Goal: Browse casually

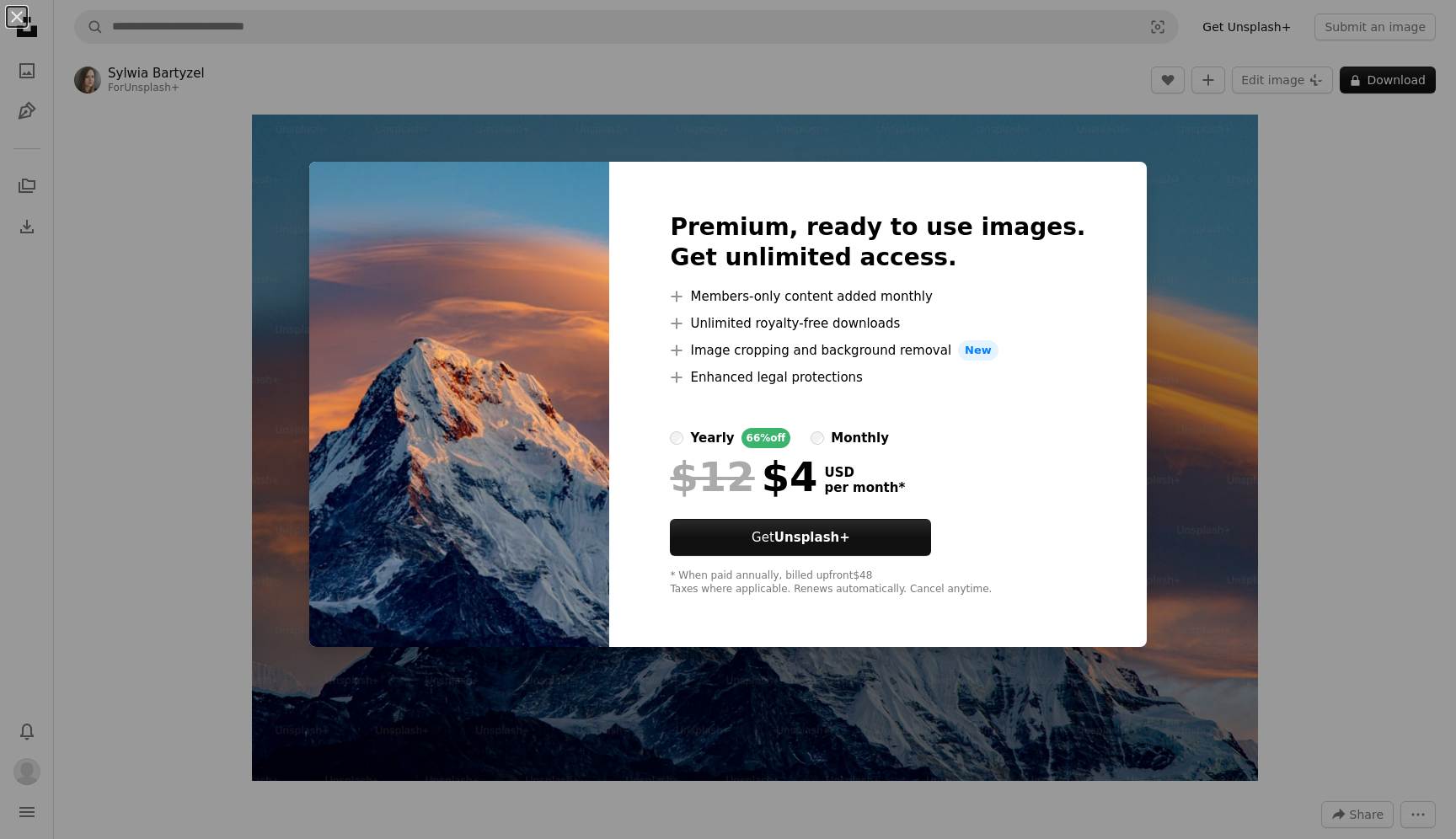
click at [1180, 221] on div "An X shape Premium, ready to use images. Get unlimited access. A plus sign Memb…" at bounding box center [728, 419] width 1456 height 839
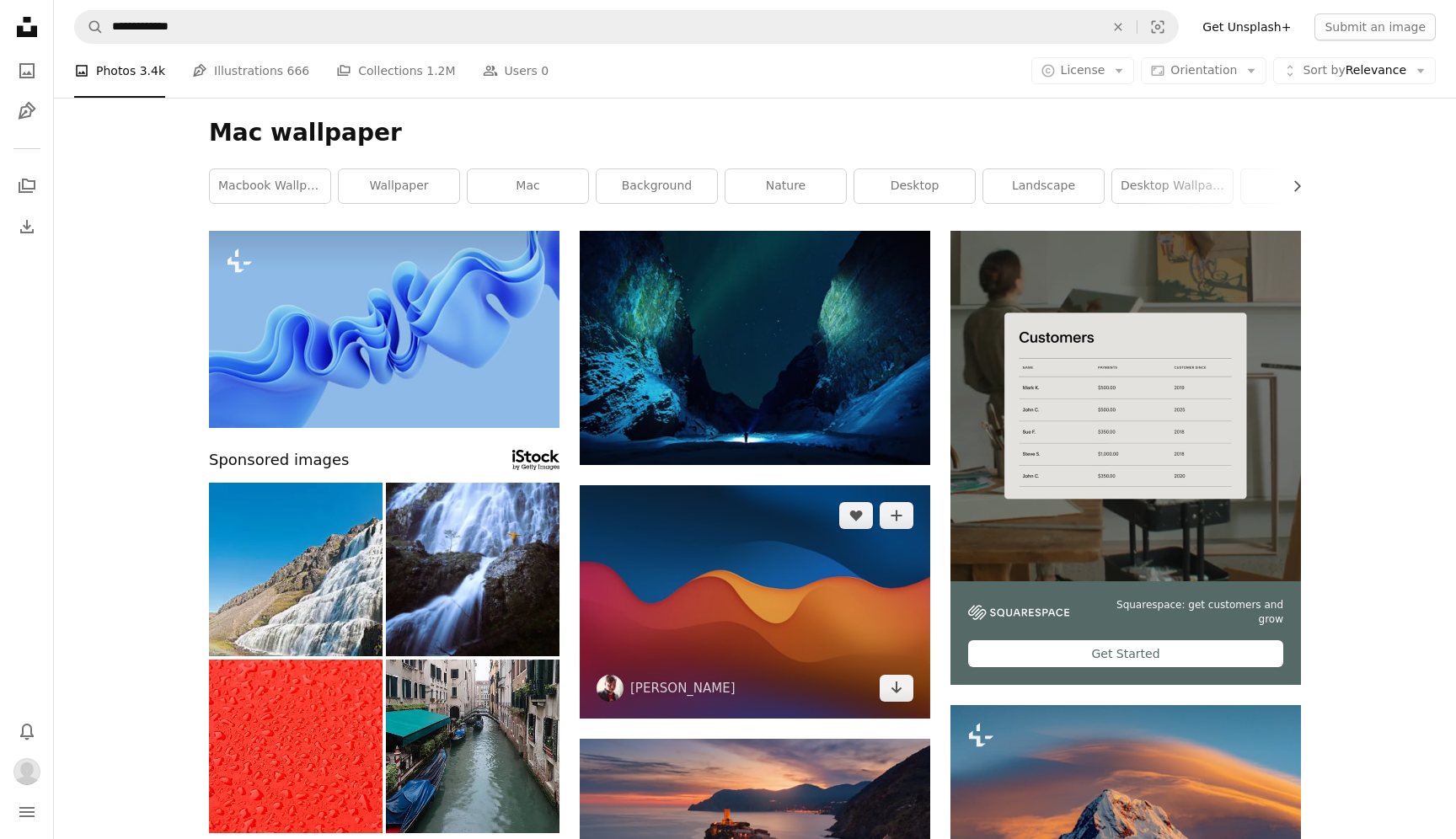
click at [752, 529] on img at bounding box center [755, 602] width 350 height 233
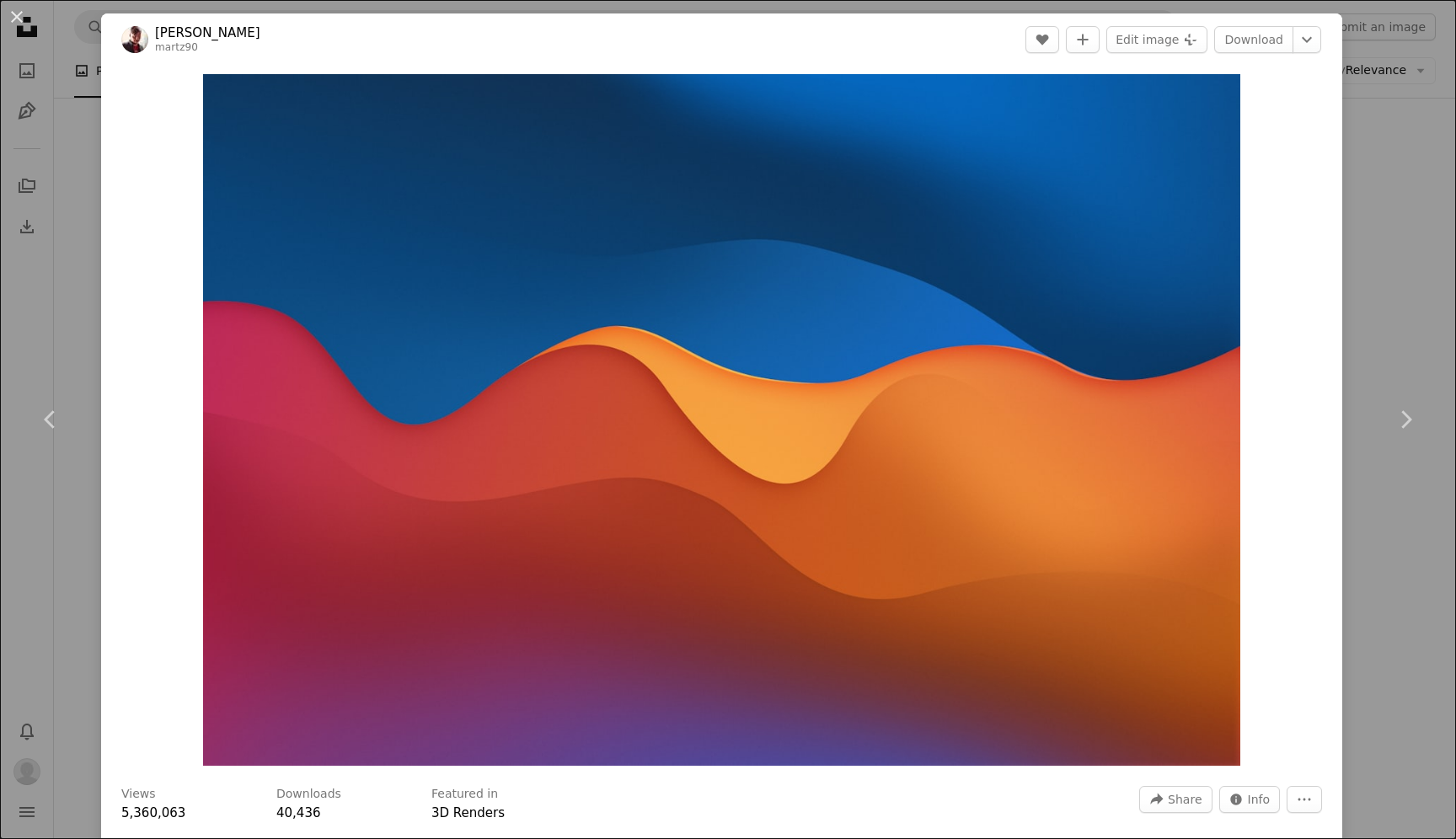
click at [1419, 128] on div "An X shape Chevron left Chevron right [PERSON_NAME] martz90 A heart A plus sign…" at bounding box center [728, 419] width 1456 height 839
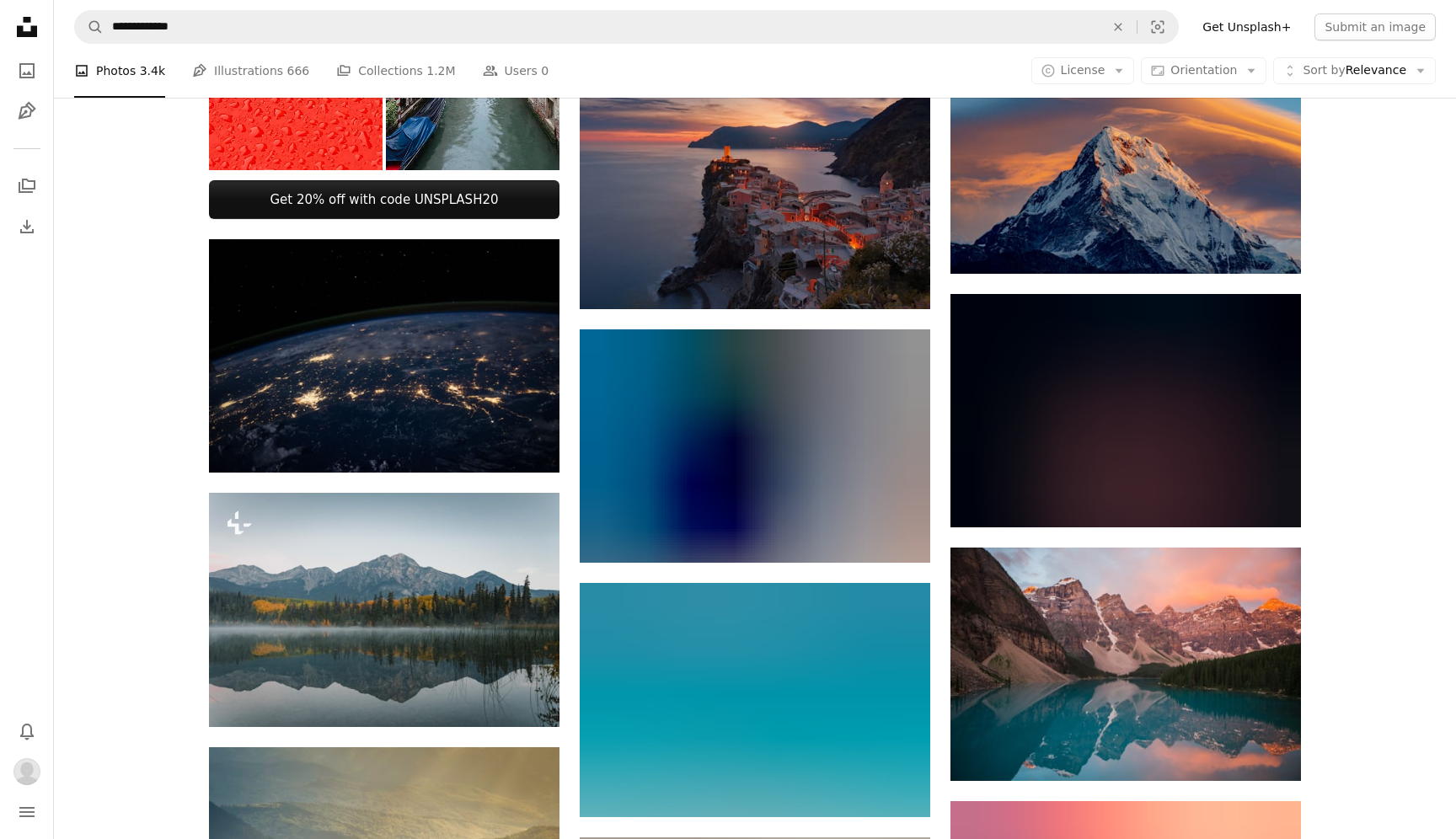
scroll to position [900, 0]
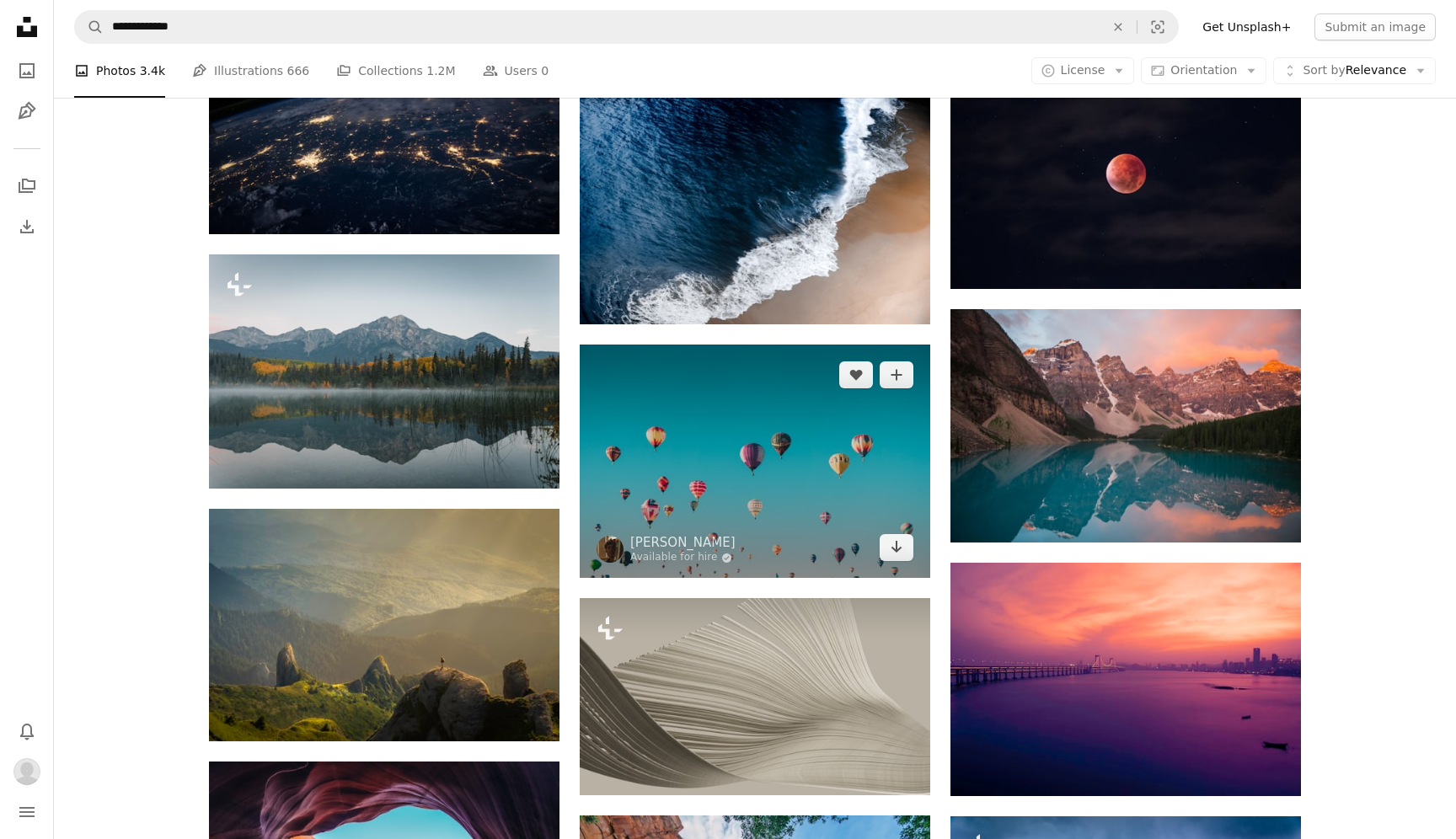
click at [706, 458] on img at bounding box center [755, 461] width 350 height 233
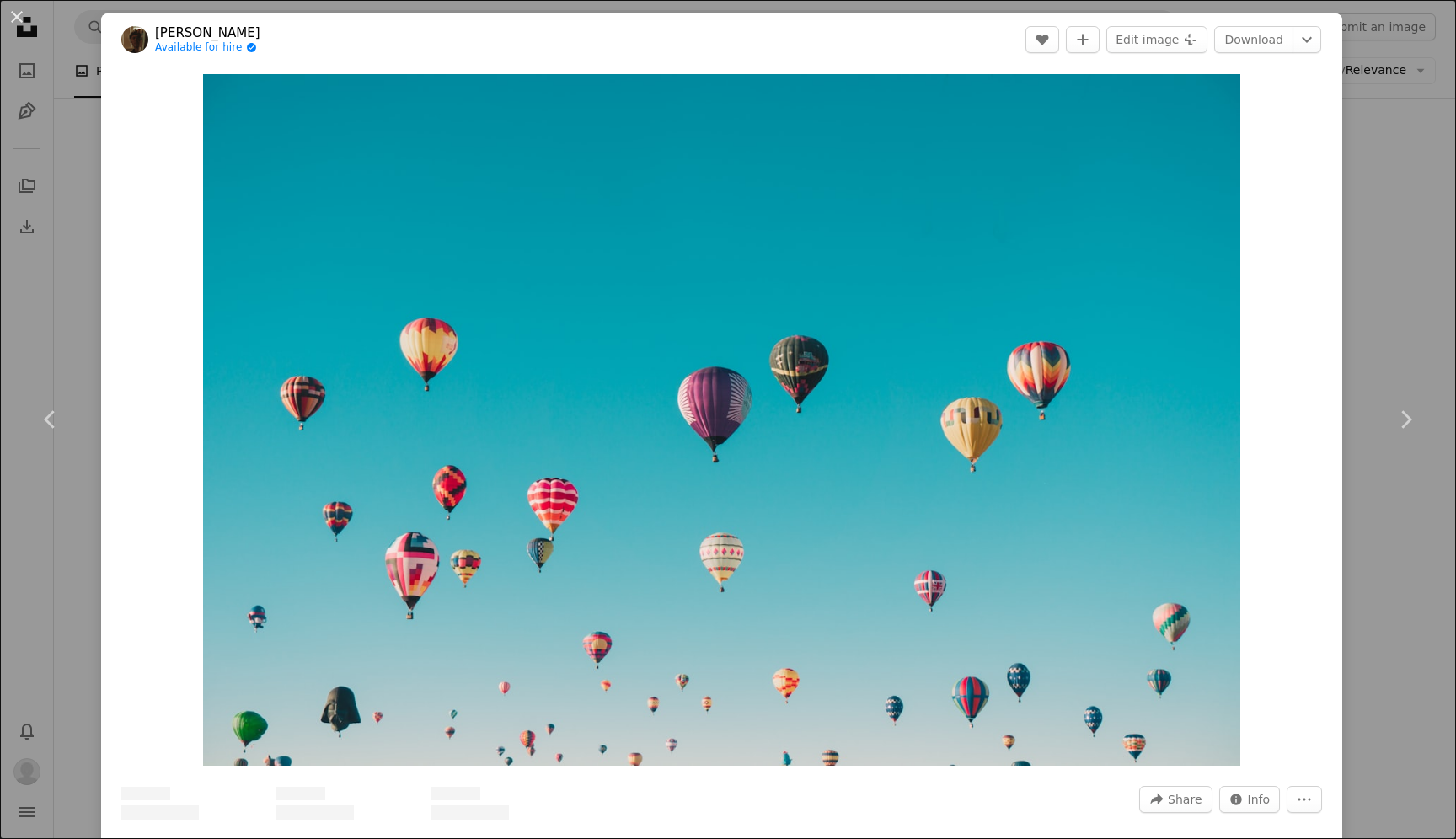
click at [1455, 160] on div "An X shape Chevron left Chevron right [PERSON_NAME] Available for hire A checkm…" at bounding box center [728, 419] width 1456 height 839
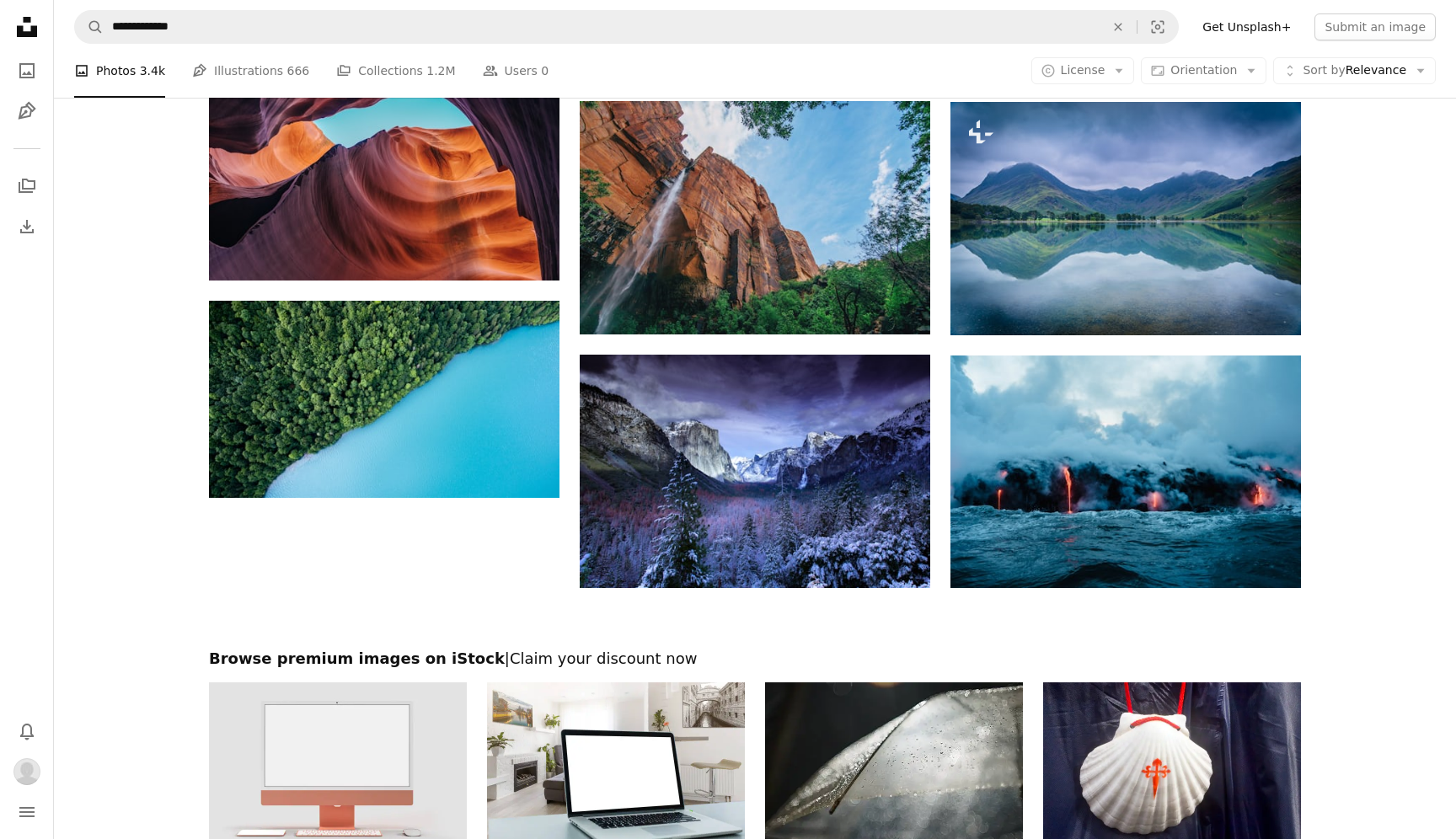
scroll to position [1741, 0]
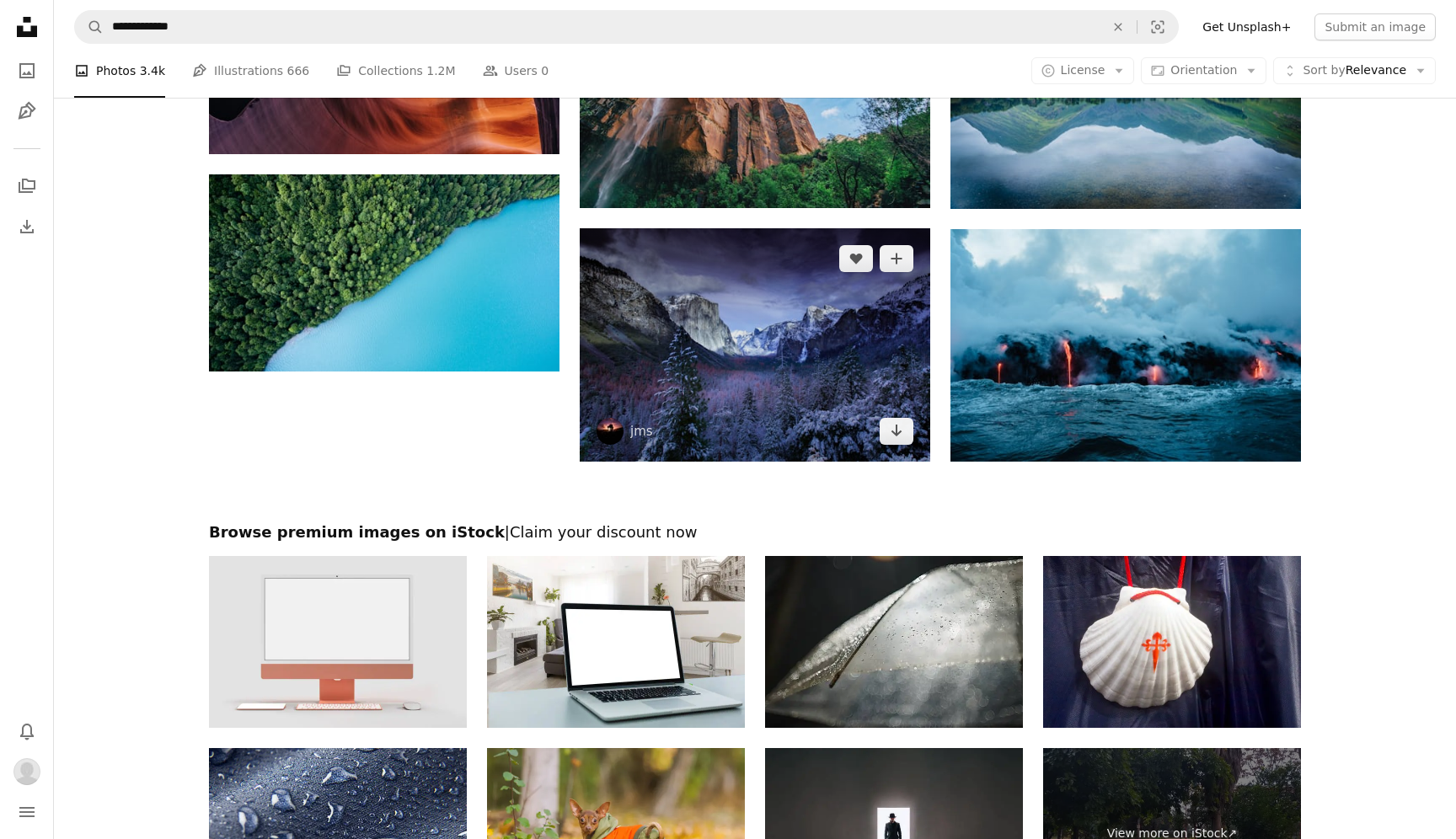
click at [848, 316] on img at bounding box center [755, 345] width 350 height 233
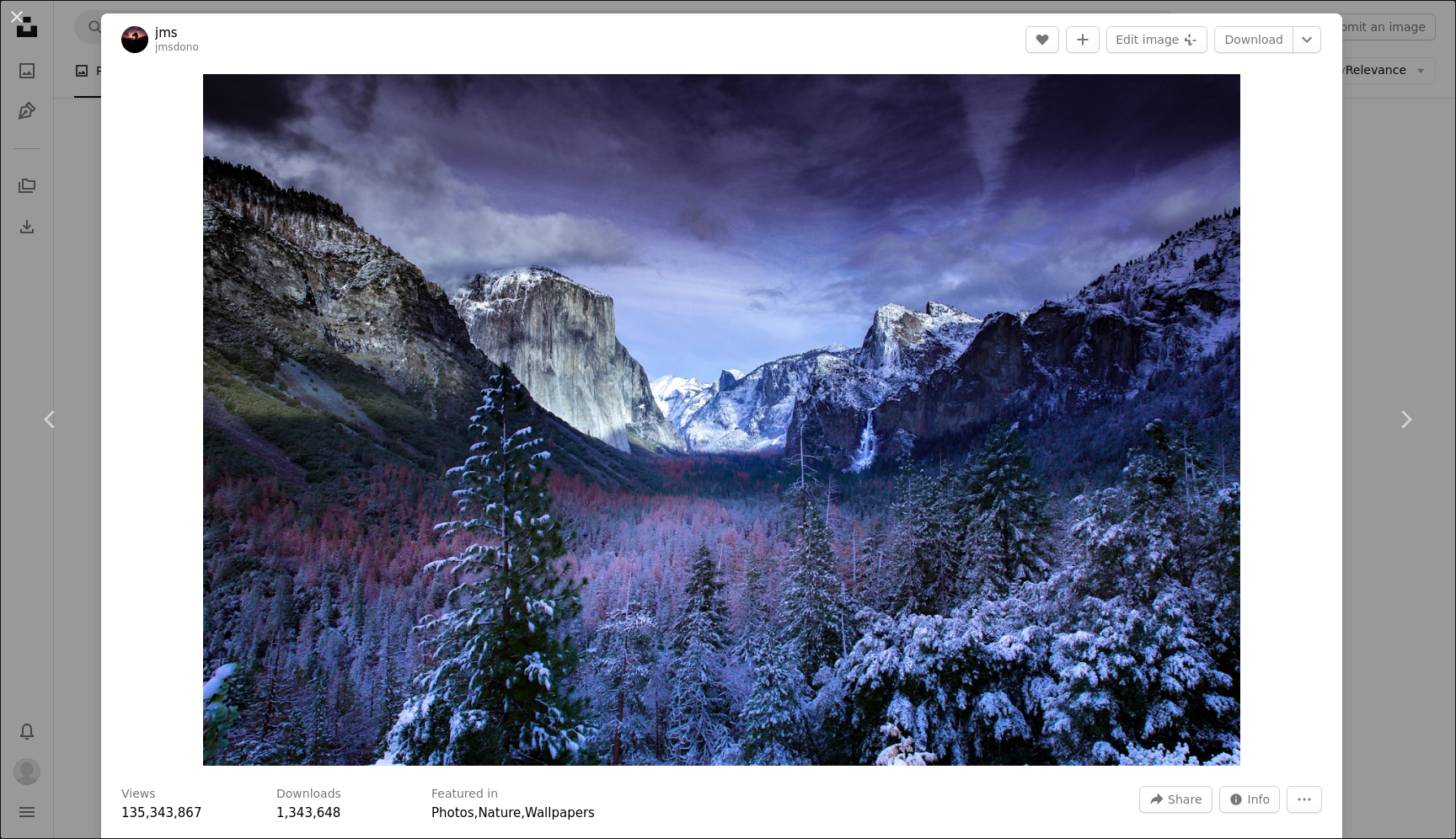
click at [1416, 228] on div "An X shape Chevron left Chevron right jms jmsdono A heart A plus sign Edit imag…" at bounding box center [728, 419] width 1456 height 839
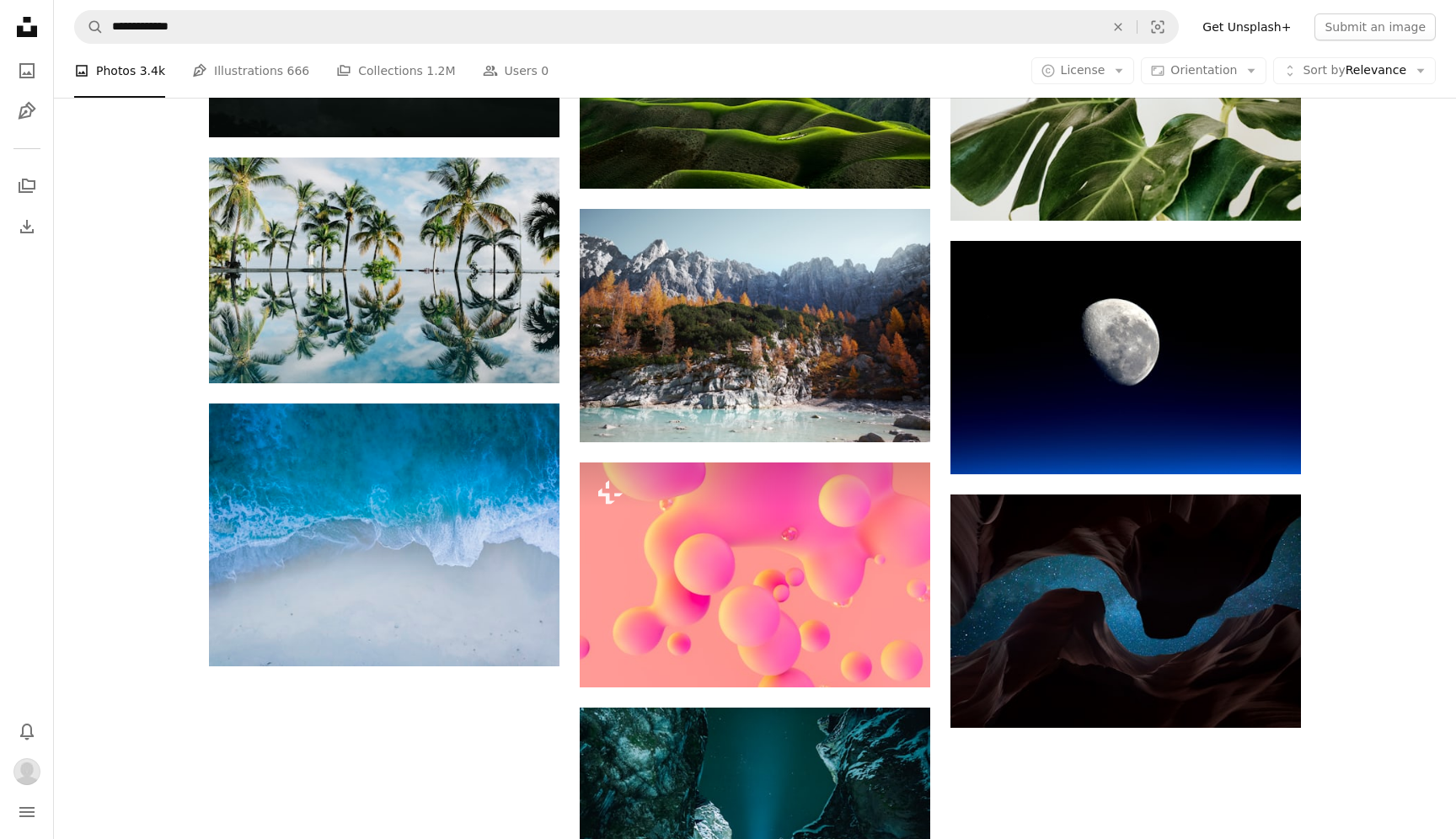
scroll to position [2790, 0]
